Goal: Transaction & Acquisition: Book appointment/travel/reservation

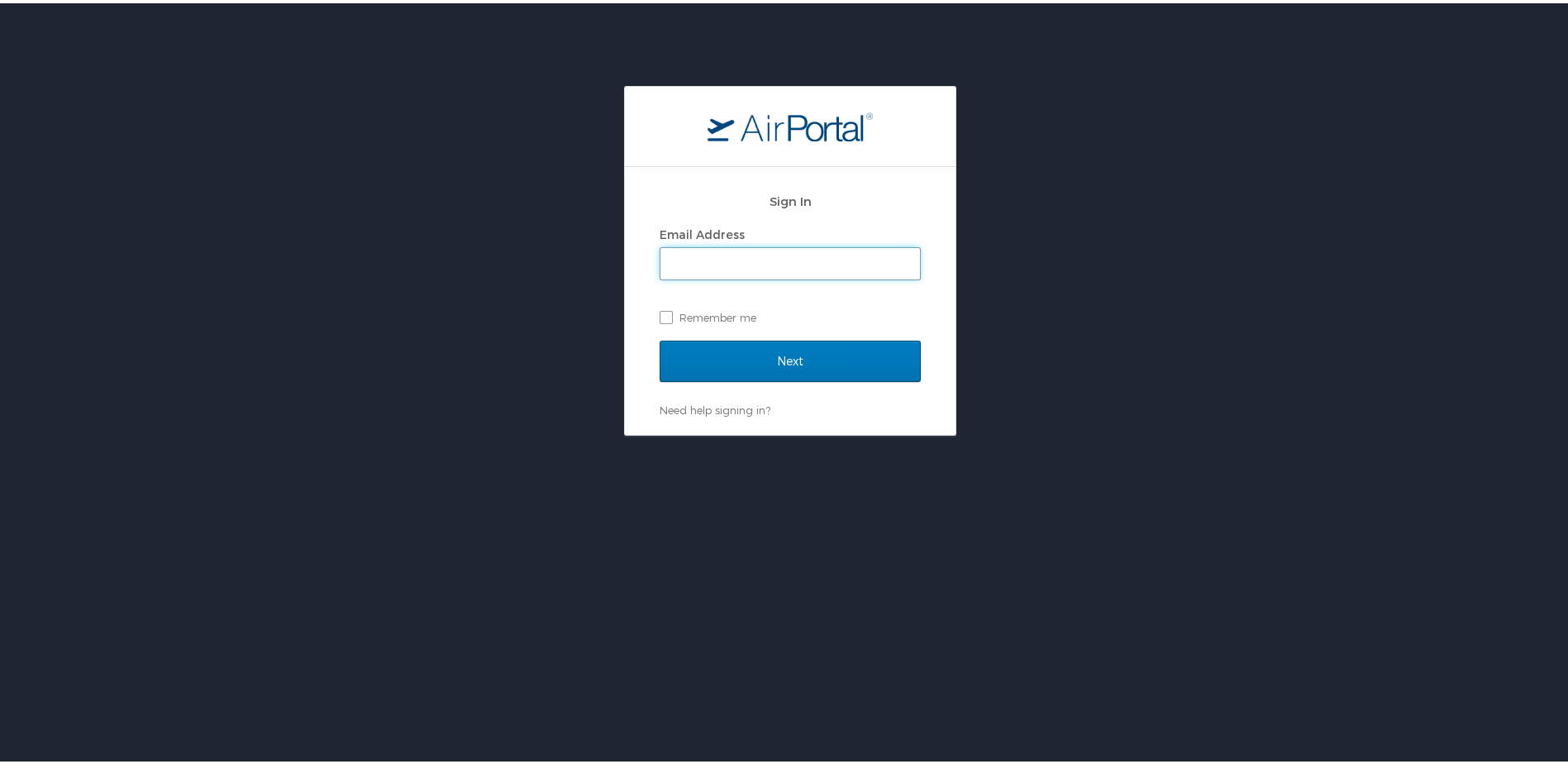
click at [860, 245] on input "Email Address" at bounding box center [791, 260] width 260 height 31
type input "uyi@lsuhsc.edu"
click at [660, 337] on input "Next" at bounding box center [790, 358] width 261 height 41
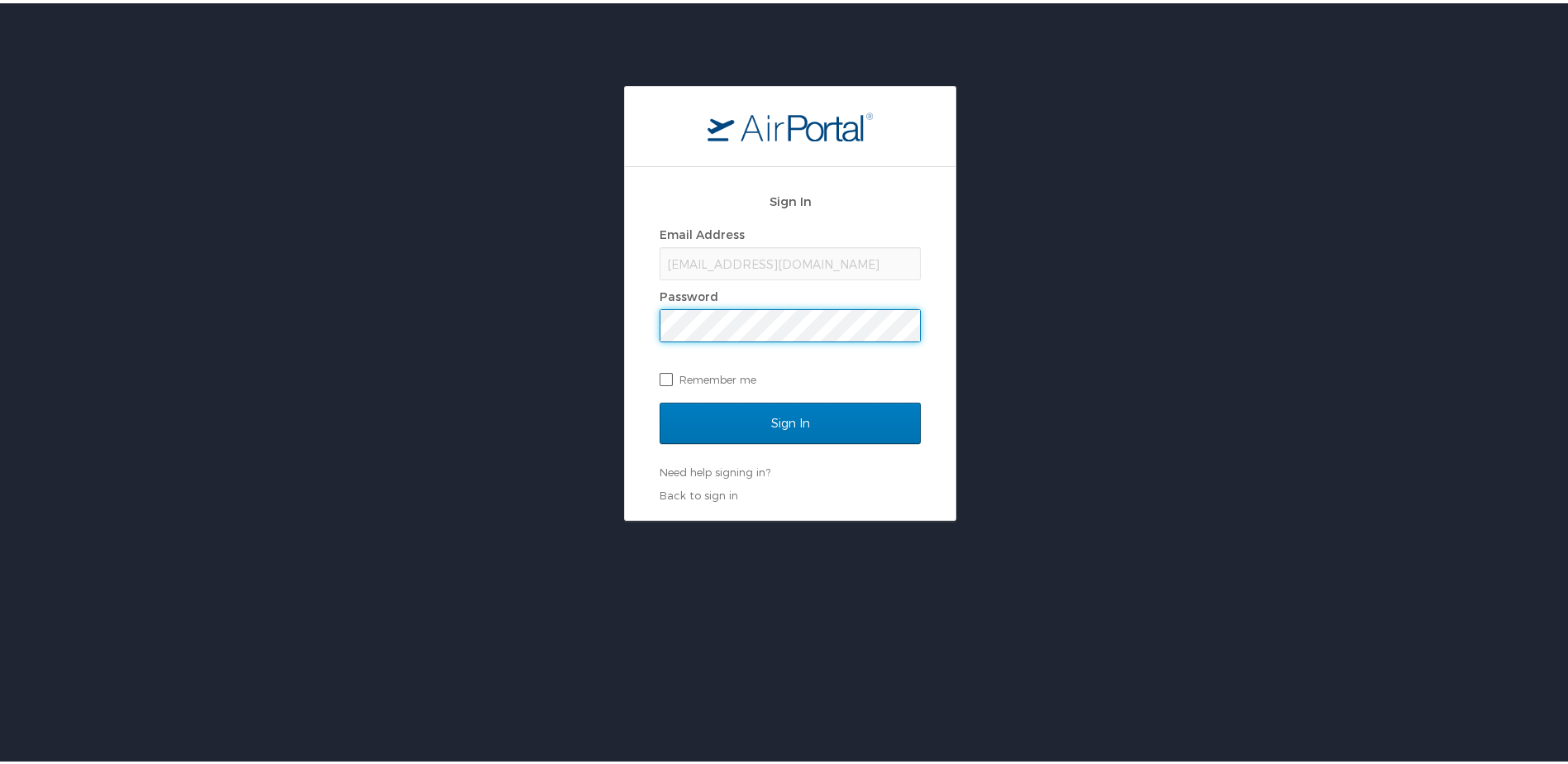
click at [660, 399] on input "Sign In" at bounding box center [790, 420] width 261 height 41
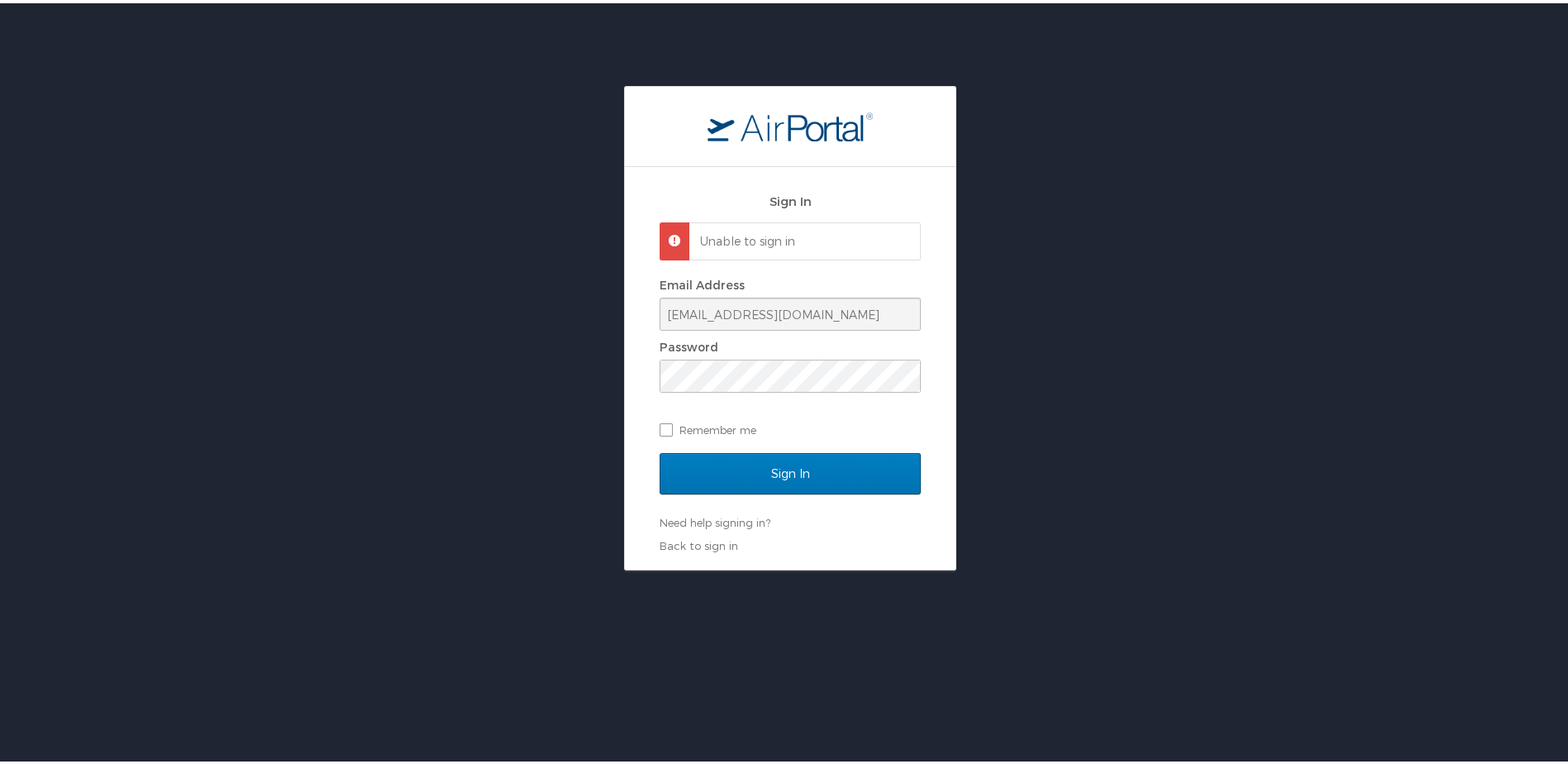
click at [499, 355] on div "Sign In Unable to sign in Email Address uyi@lsuhsc.edu Password Remember me Sig…" at bounding box center [790, 325] width 1581 height 484
click at [660, 450] on input "Sign In" at bounding box center [790, 471] width 261 height 41
click at [296, 335] on div "Sign In Unable to sign in Email Address uyi@lsuhsc.edu Password Remember me Sig…" at bounding box center [790, 325] width 1581 height 484
click at [660, 450] on input "Sign In" at bounding box center [790, 471] width 261 height 41
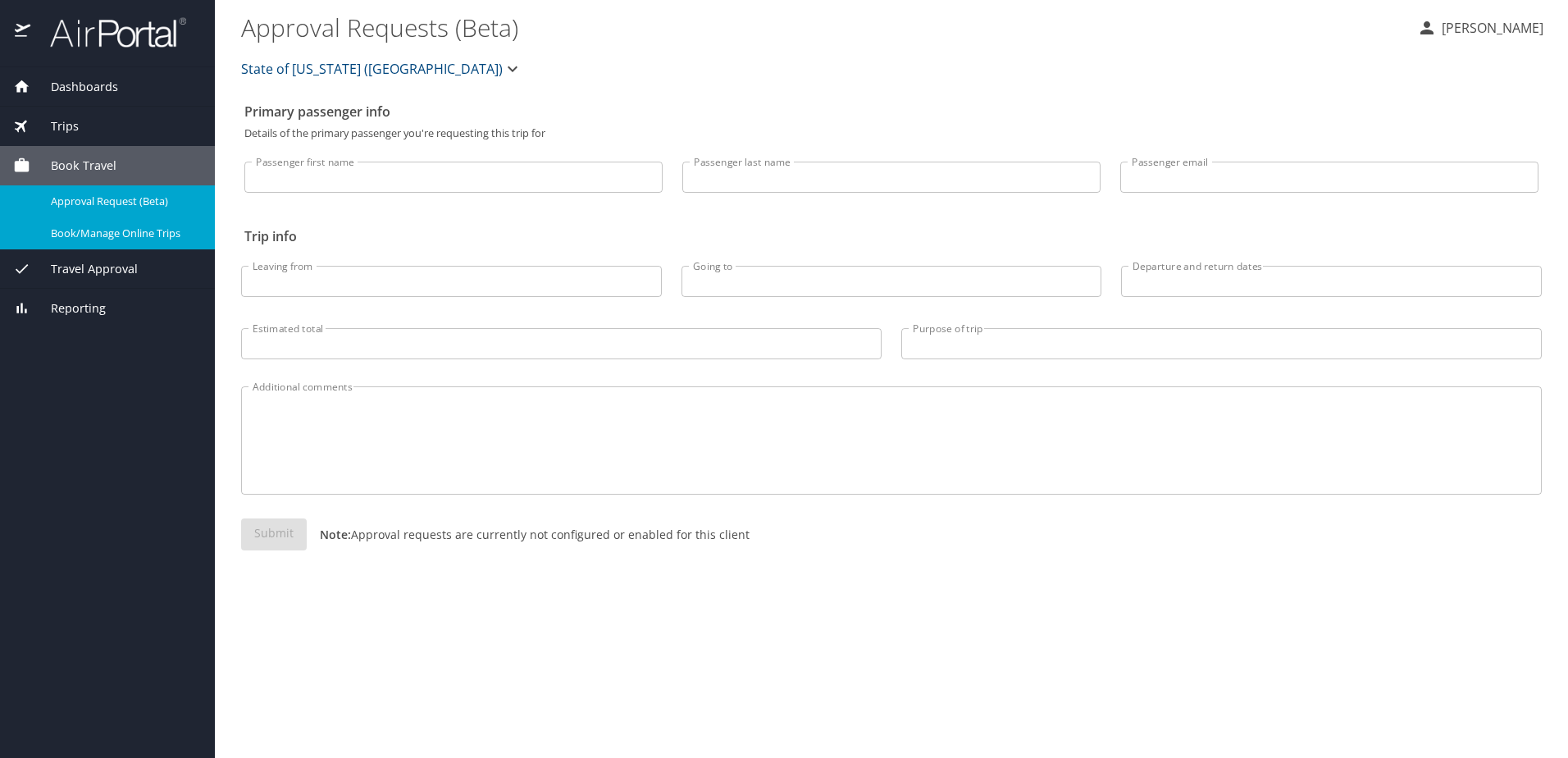
click at [141, 232] on span "Book/Manage Online Trips" at bounding box center [123, 234] width 144 height 16
click at [98, 238] on span "Book/Manage Online Trips" at bounding box center [123, 234] width 144 height 16
click at [1511, 23] on p "[PERSON_NAME]" at bounding box center [1490, 28] width 107 height 20
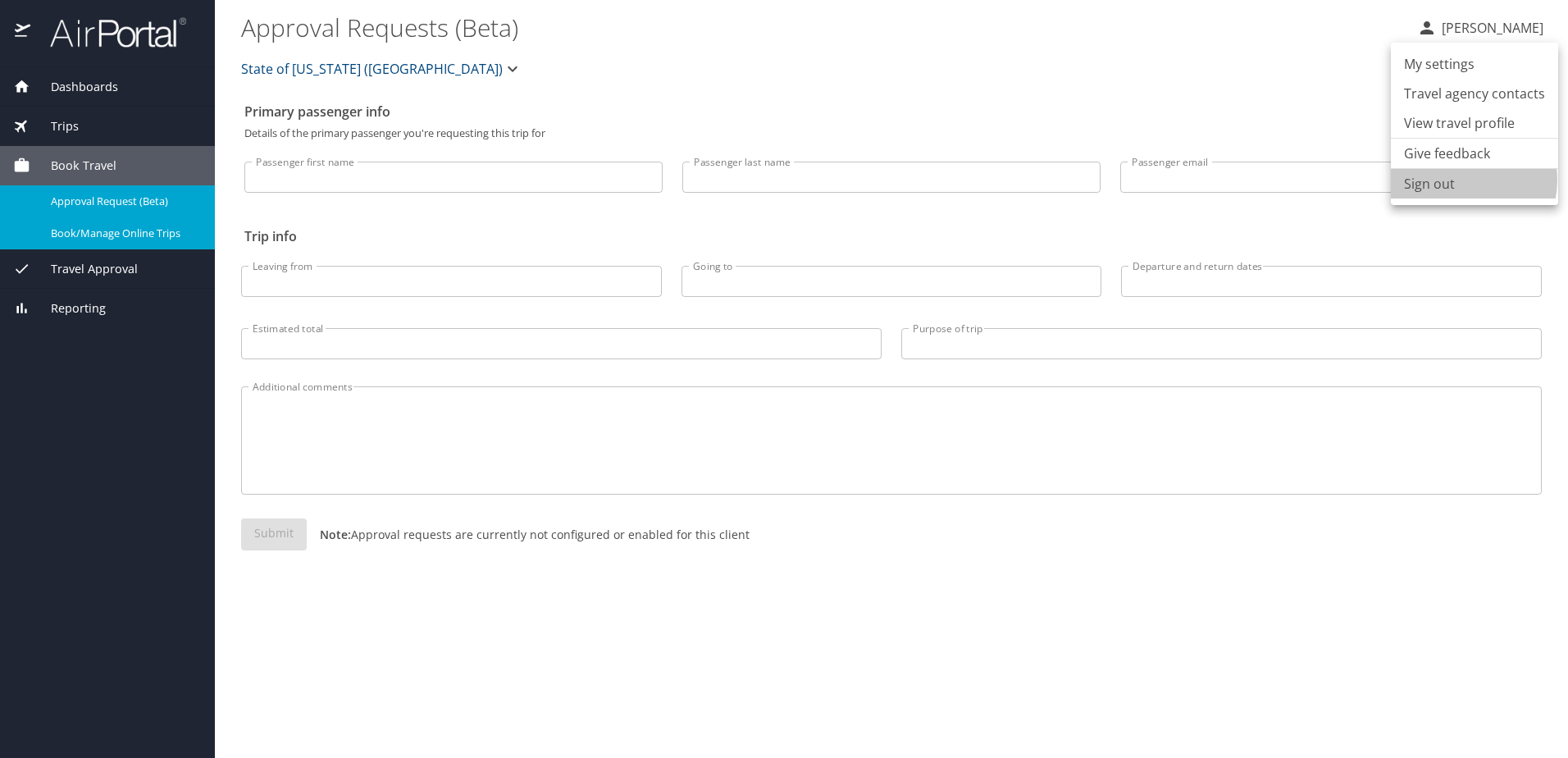
click at [1454, 180] on li "Sign out" at bounding box center [1475, 183] width 167 height 29
